Goal: Task Accomplishment & Management: Use online tool/utility

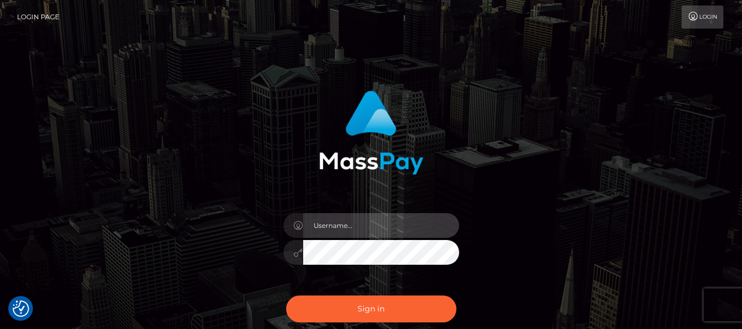
click at [347, 227] on input "text" at bounding box center [381, 225] width 156 height 25
type input "lacey.throne"
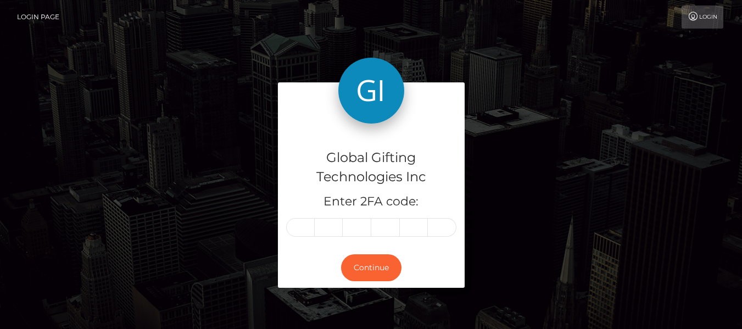
click at [376, 299] on form "Global Gifting Technologies Inc Enter 2FA code: Continue" at bounding box center [371, 190] width 187 height 216
click at [312, 223] on input "text" at bounding box center [300, 227] width 29 height 19
type input "3"
type input "0"
type input "6"
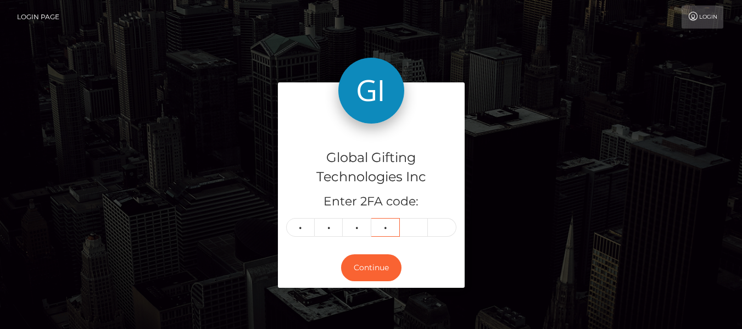
type input "0"
type input "7"
type input "1"
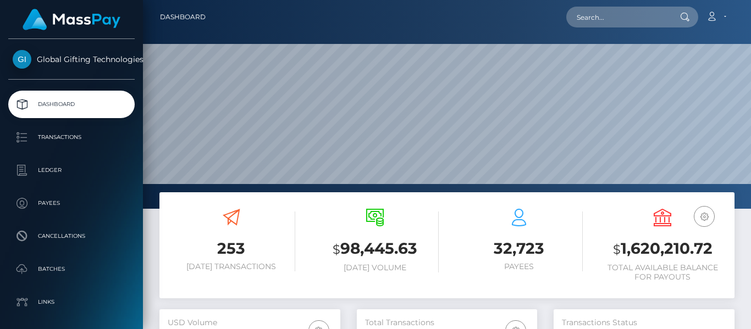
scroll to position [195, 180]
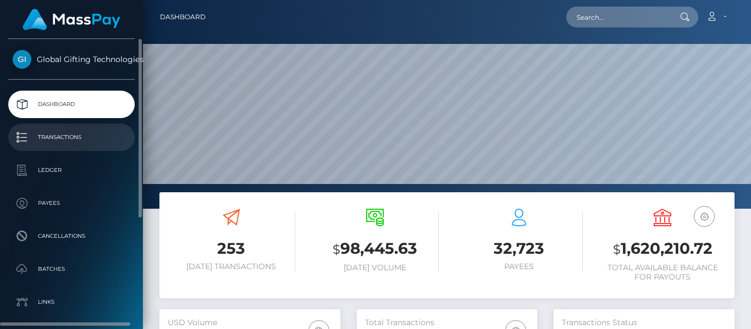
click at [99, 127] on link "Transactions" at bounding box center [71, 137] width 126 height 27
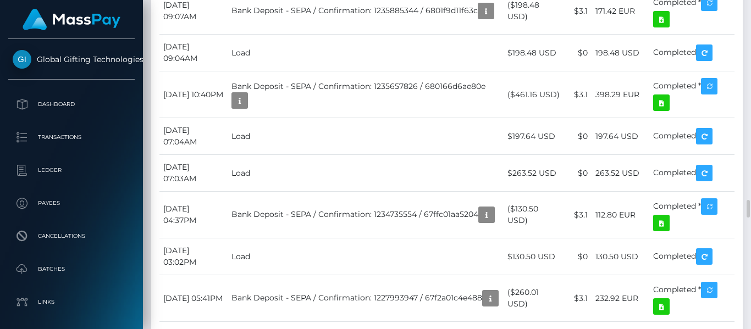
scroll to position [3673, 0]
